Goal: Task Accomplishment & Management: Manage account settings

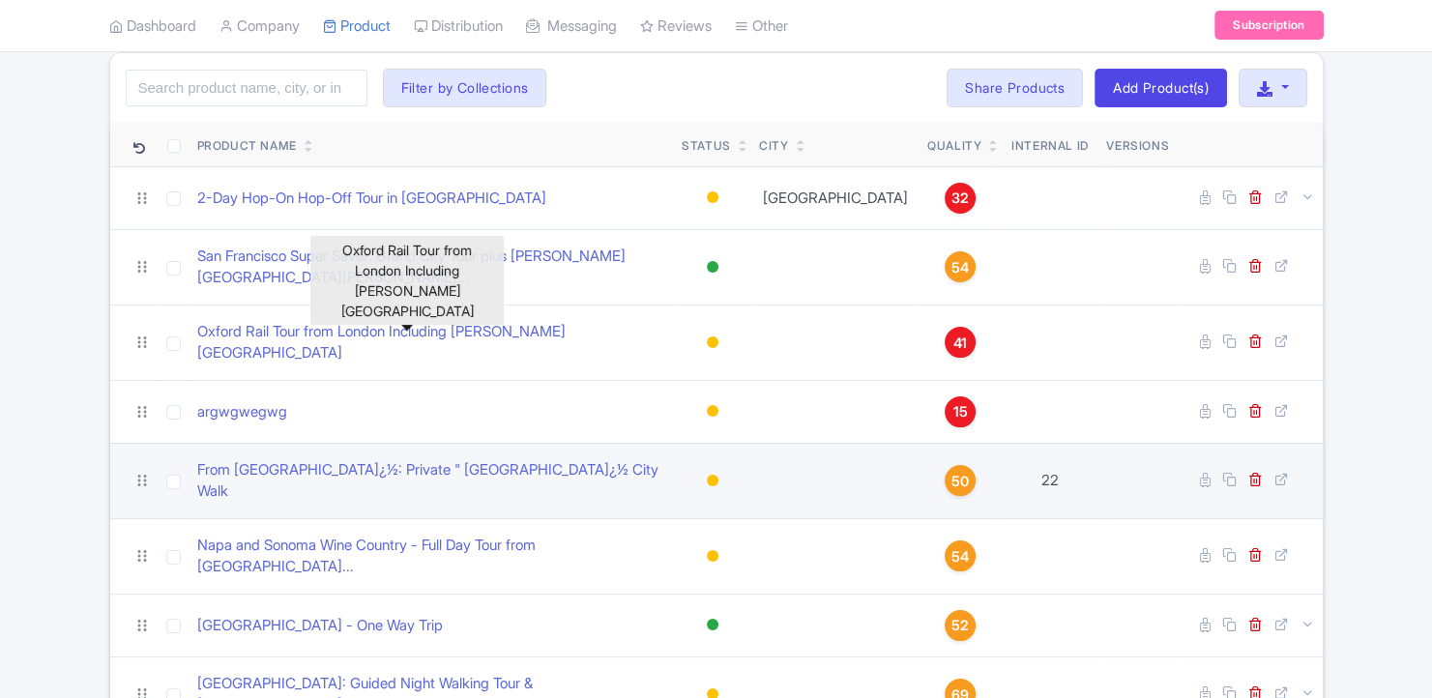
scroll to position [130, 0]
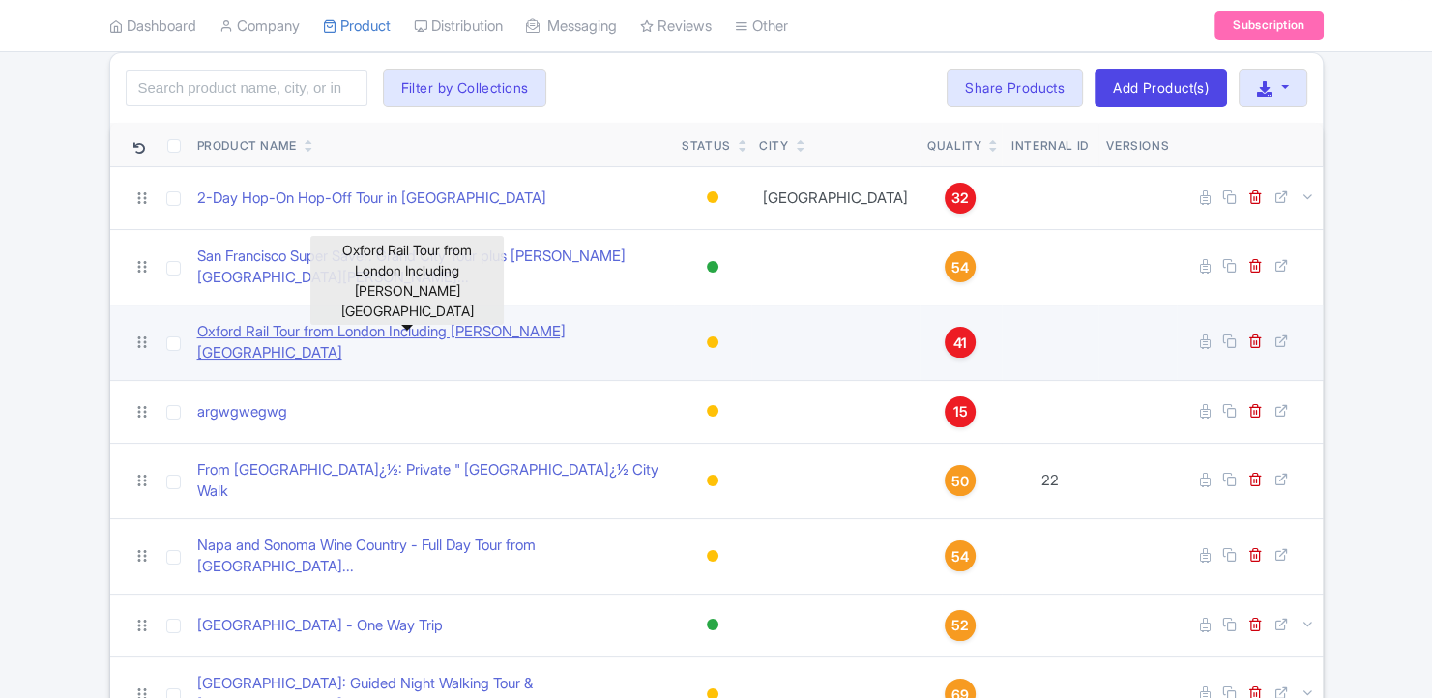
click at [352, 331] on link "Oxford Rail Tour from London Including [PERSON_NAME][GEOGRAPHIC_DATA]" at bounding box center [432, 343] width 470 height 44
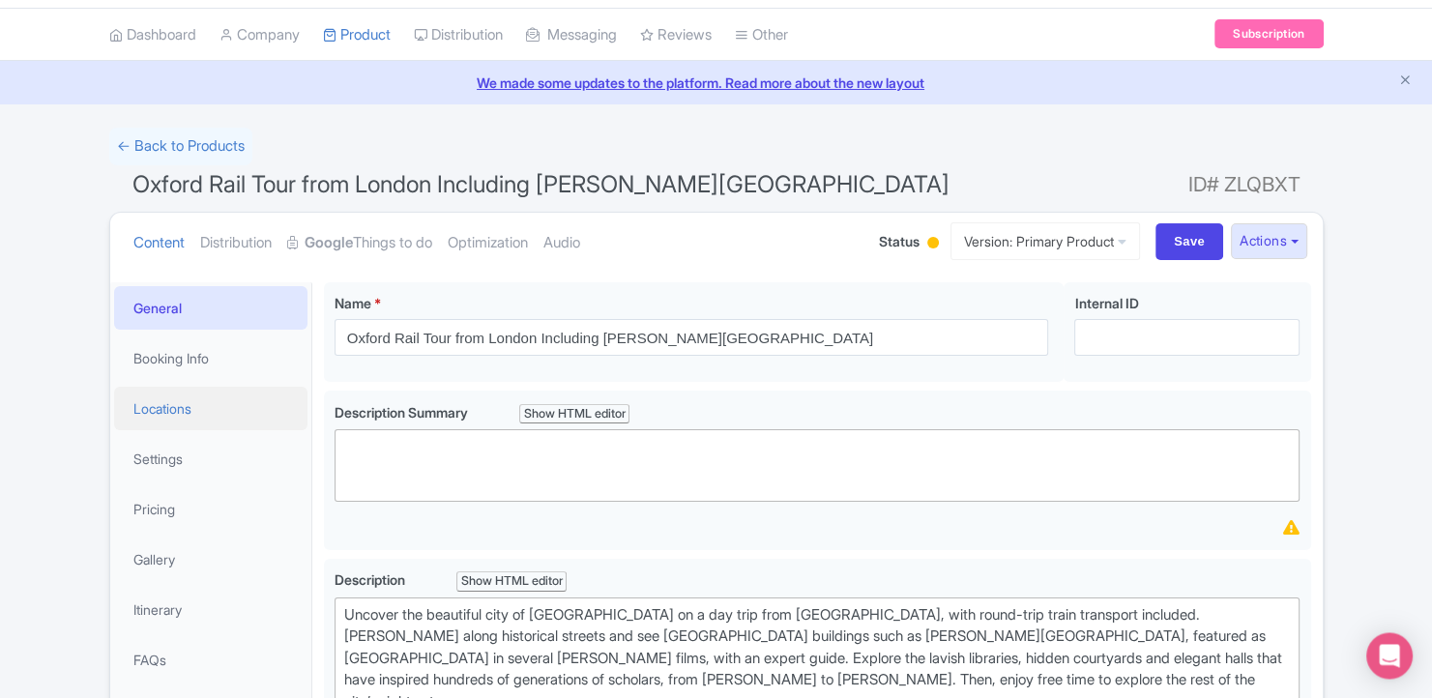
scroll to position [259, 0]
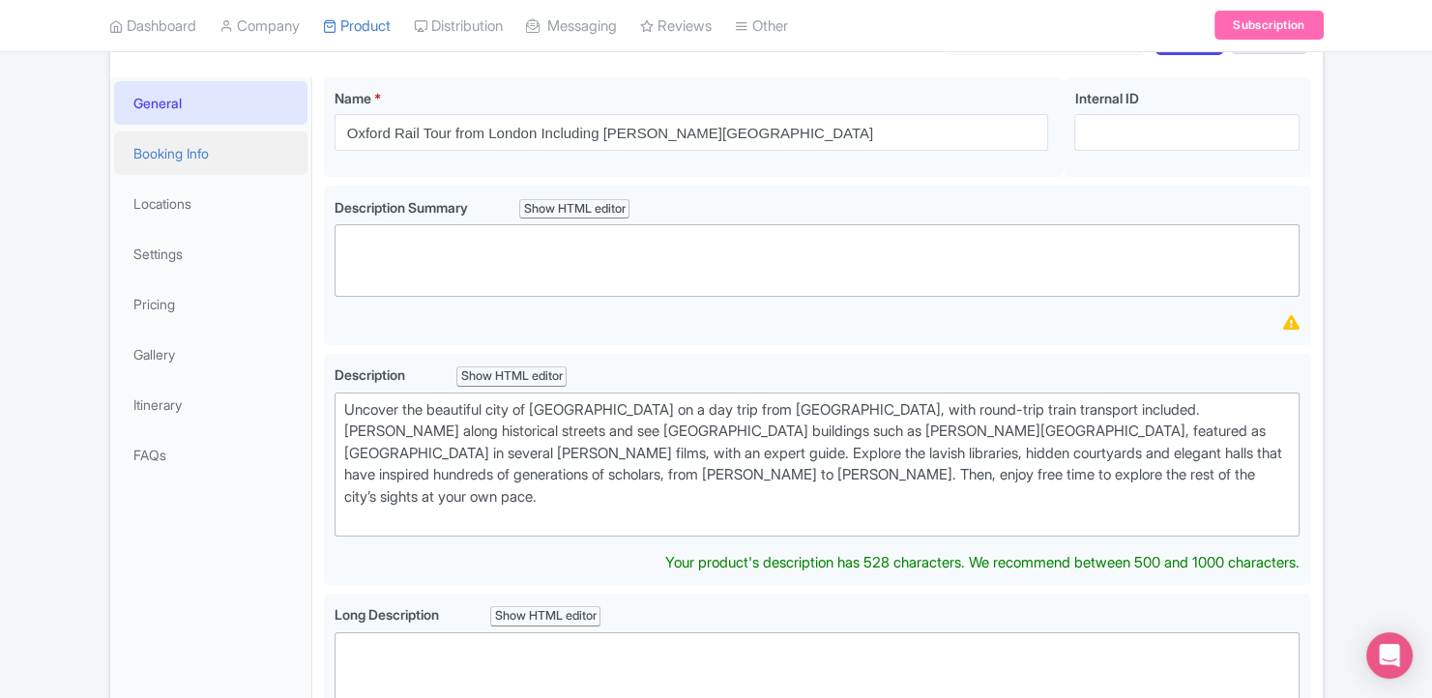
click at [259, 170] on link "Booking Info" at bounding box center [210, 154] width 193 height 44
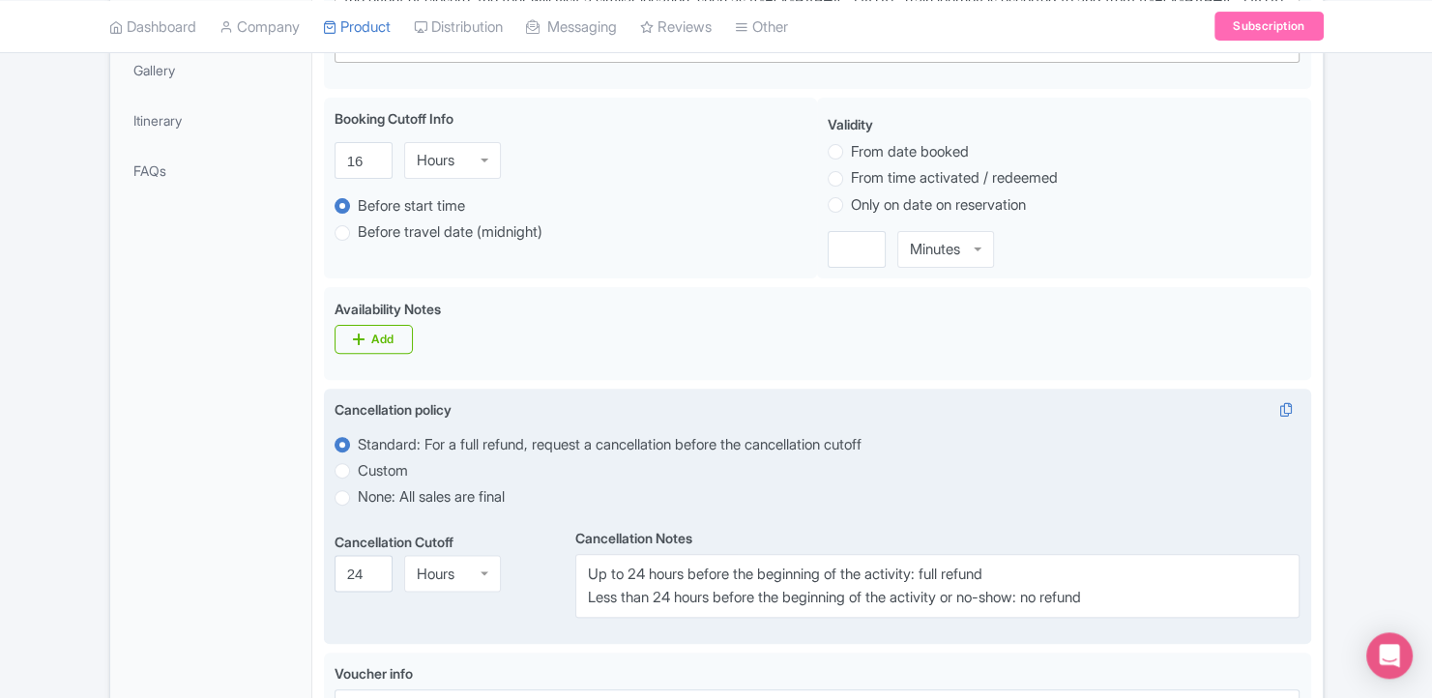
scroll to position [650, 0]
